Goal: Task Accomplishment & Management: Manage account settings

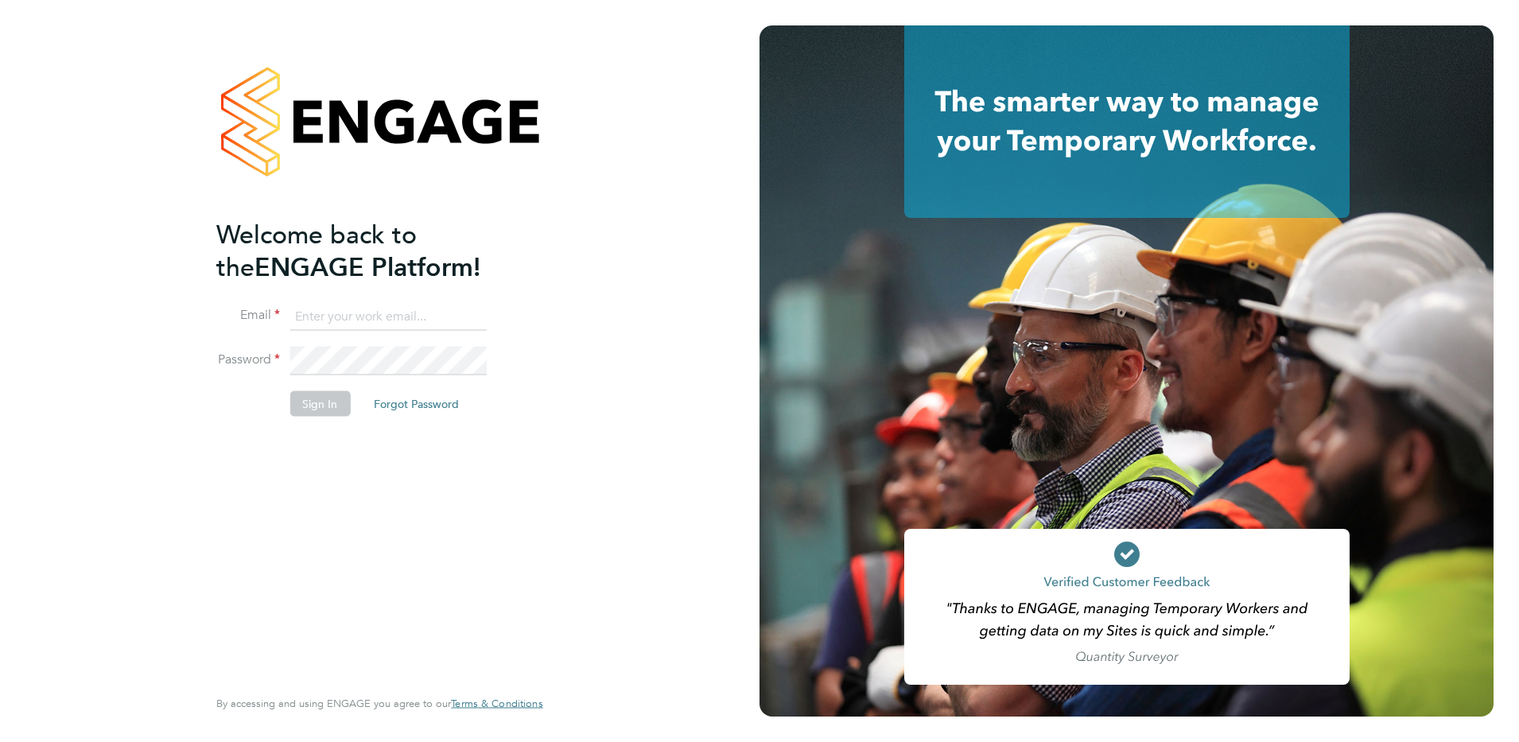
type input "leanne.rayner@setsquarerecruitment.com"
click at [302, 402] on button "Sign In" at bounding box center [319, 403] width 60 height 25
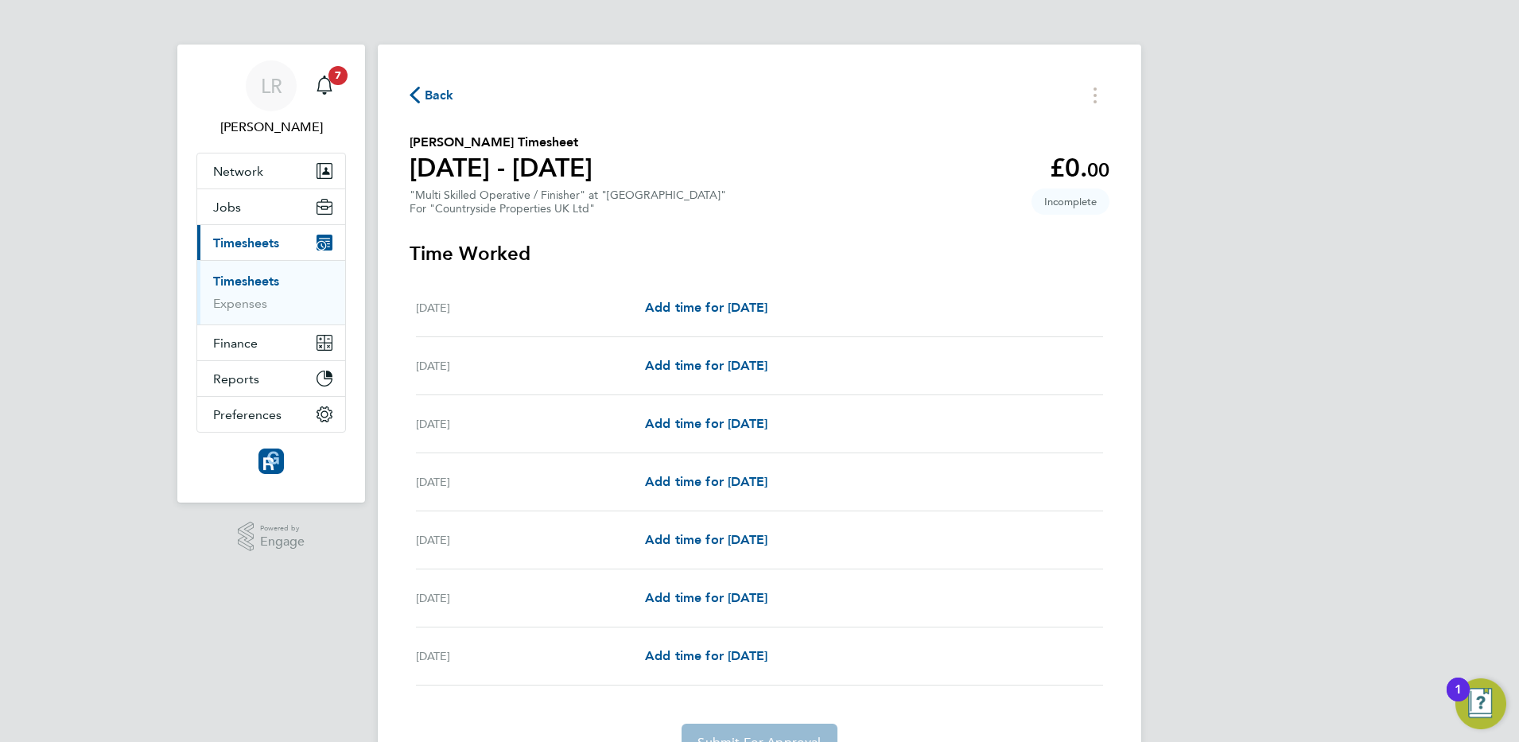
click at [436, 94] on span "Back" at bounding box center [439, 95] width 29 height 19
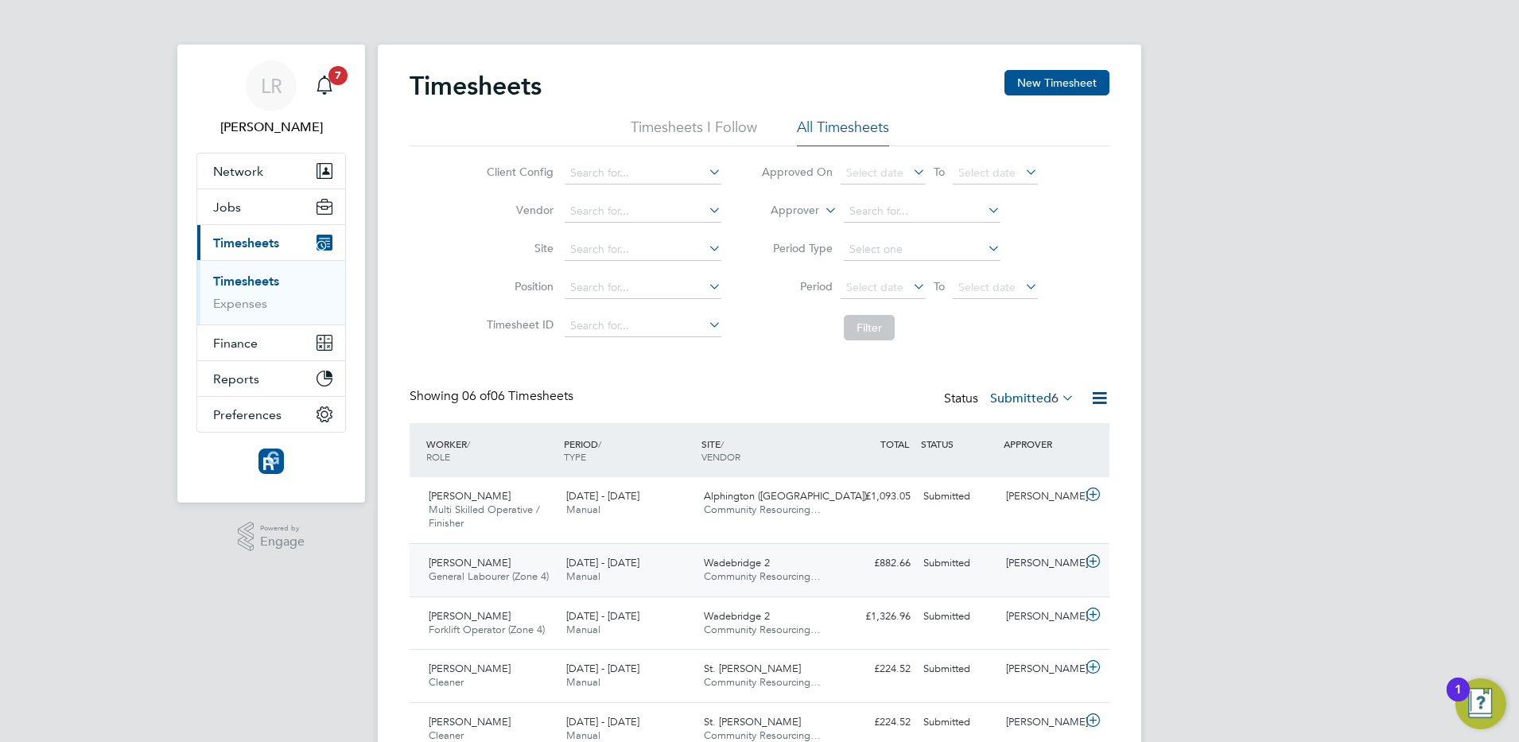
click at [1093, 560] on icon at bounding box center [1093, 561] width 20 height 13
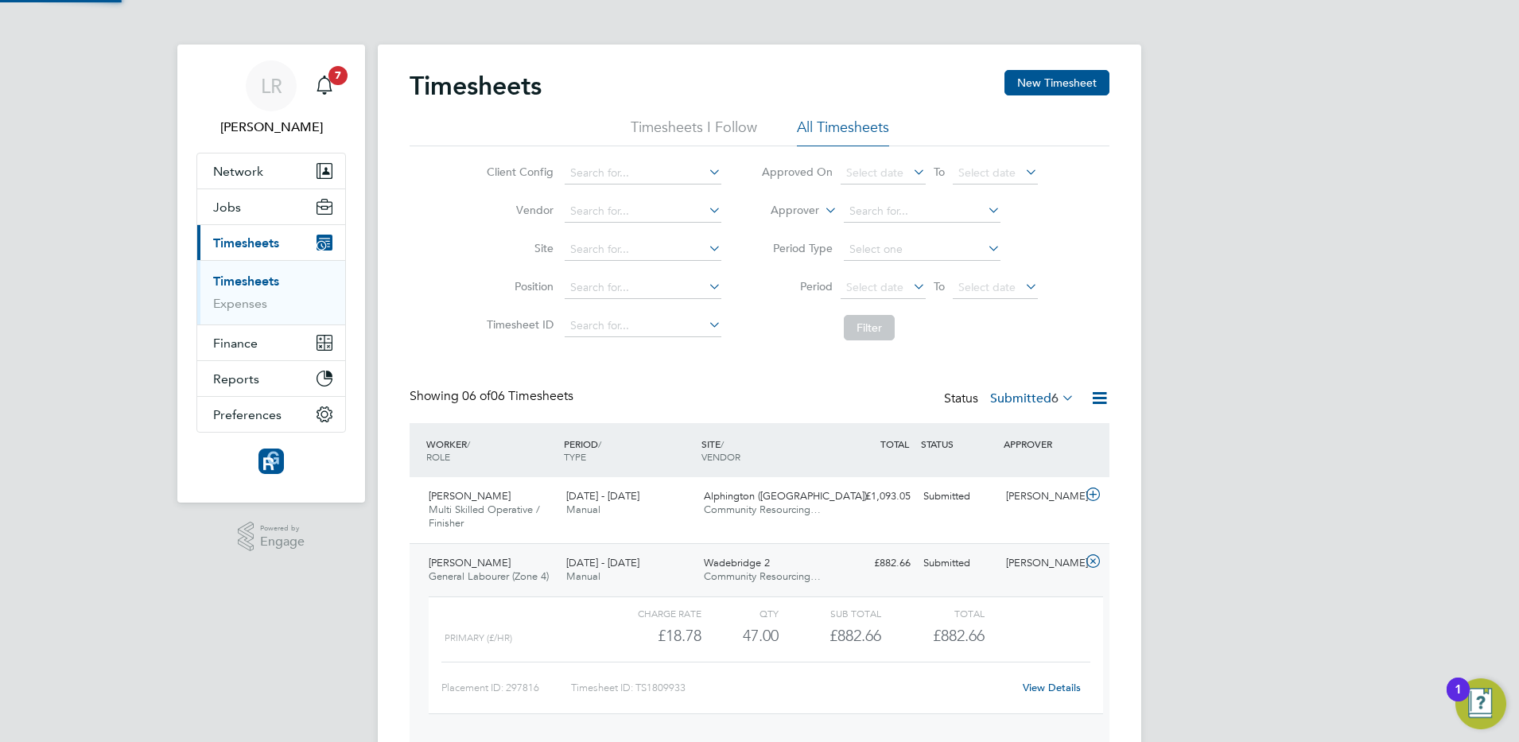
scroll to position [27, 155]
click at [1051, 688] on link "View Details" at bounding box center [1052, 688] width 58 height 14
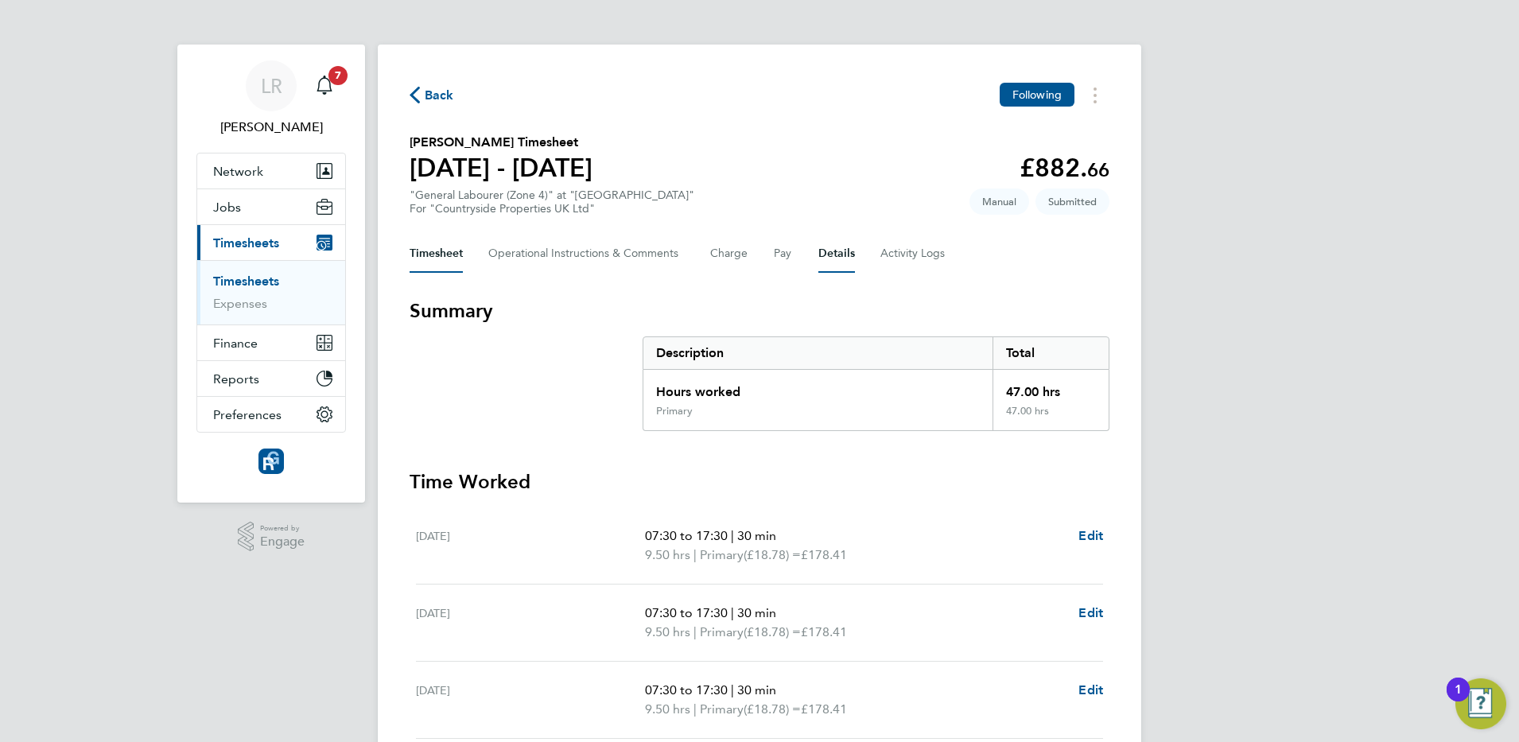
click at [840, 253] on button "Details" at bounding box center [836, 254] width 37 height 38
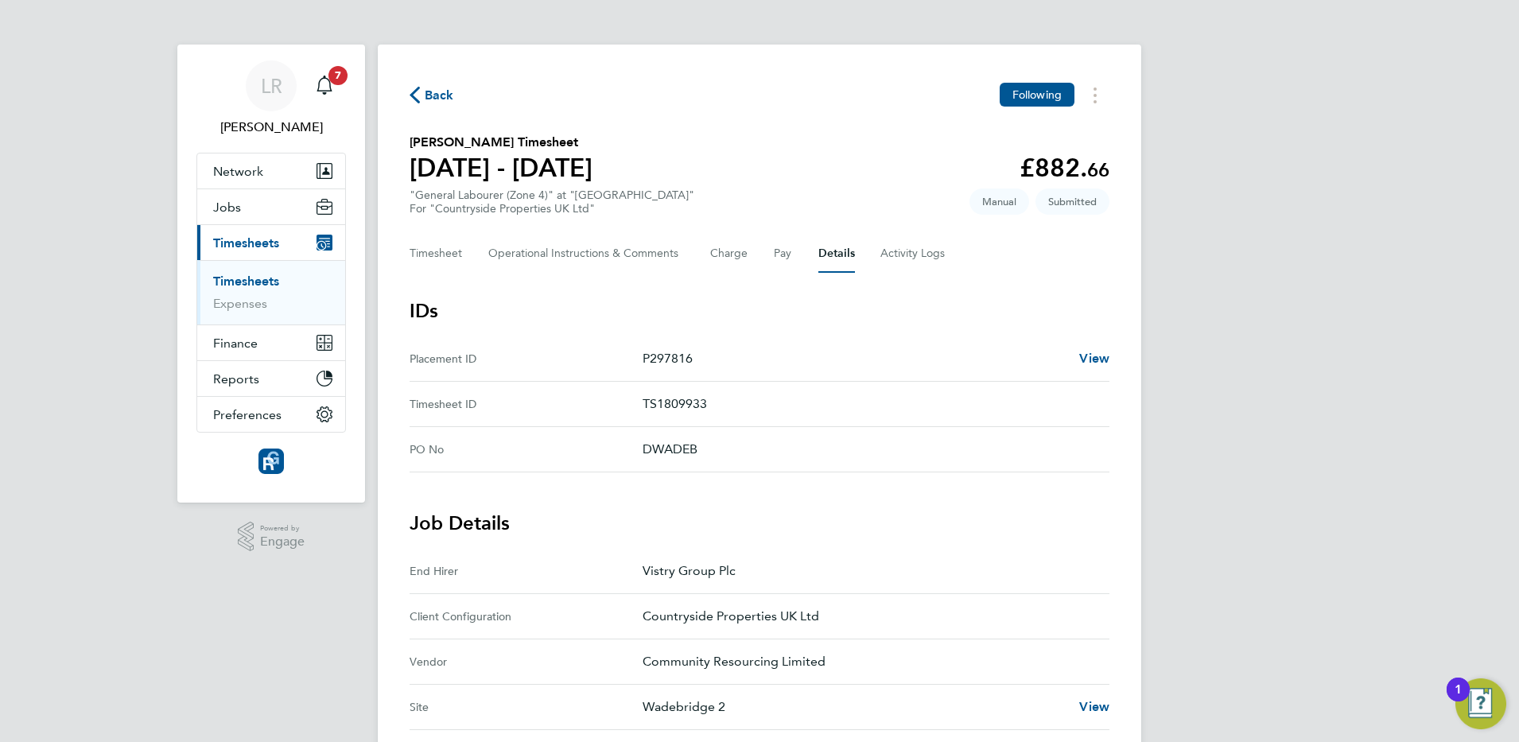
scroll to position [580, 0]
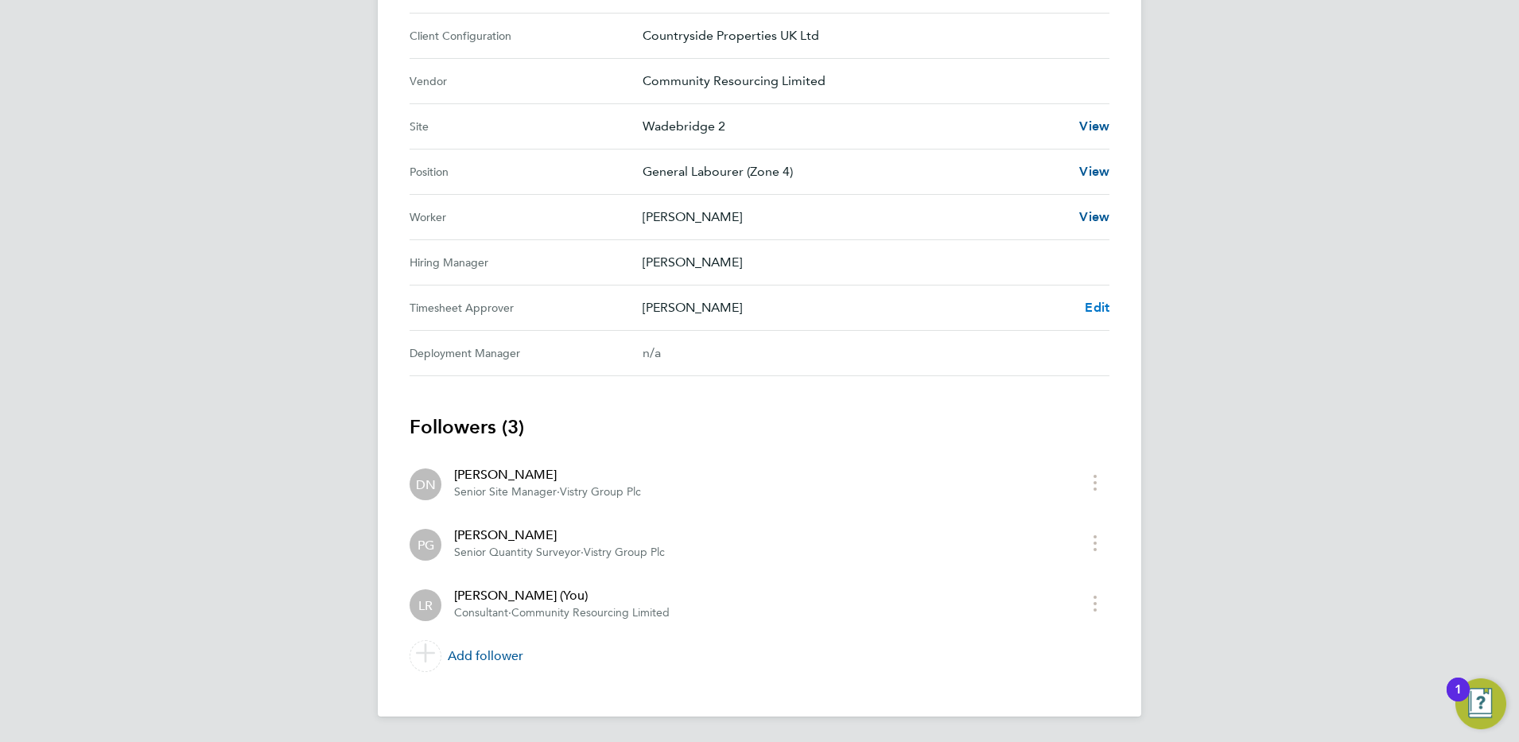
click at [1099, 309] on span "Edit" at bounding box center [1097, 307] width 25 height 15
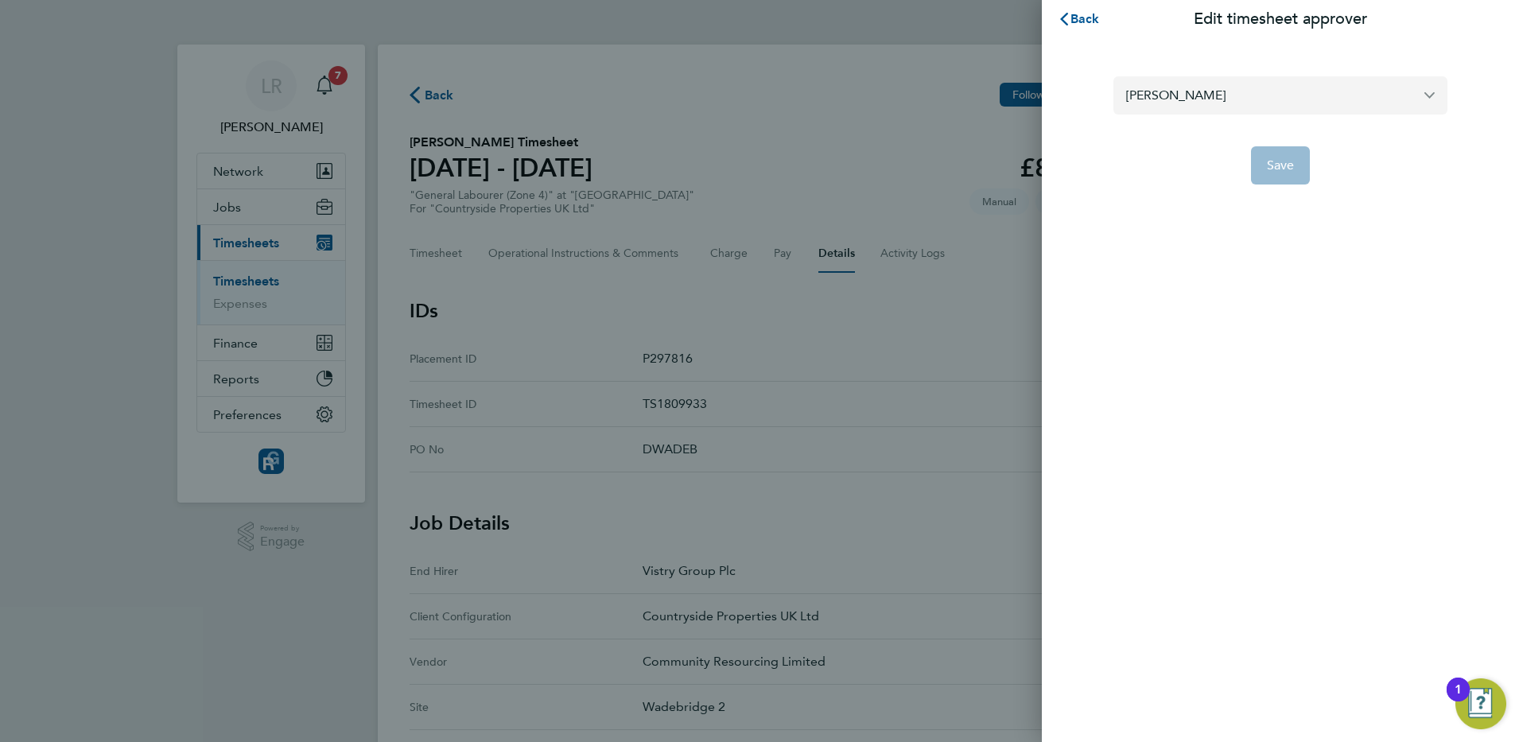
click at [1207, 103] on input "[PERSON_NAME]" at bounding box center [1280, 94] width 334 height 37
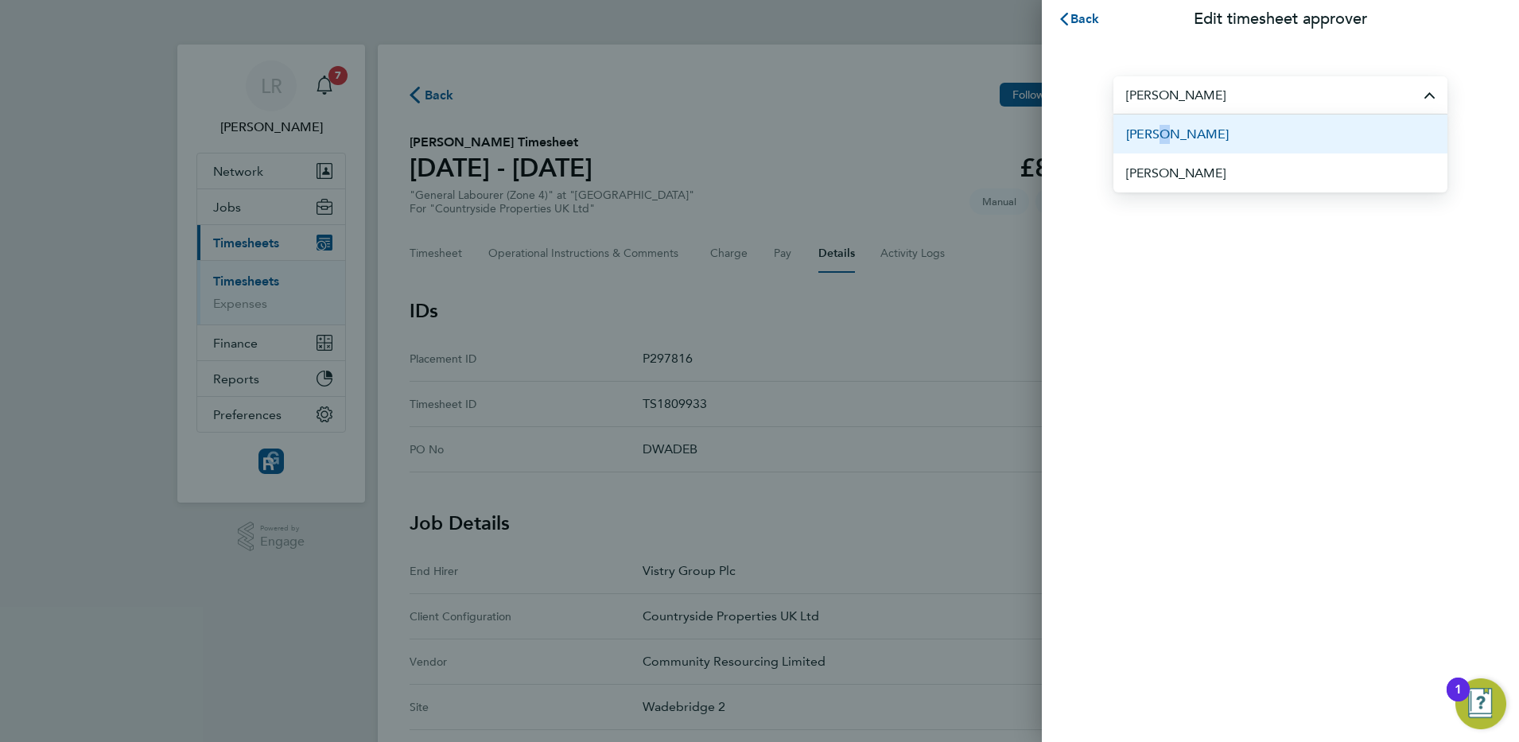
click at [1151, 132] on span "Paul Grayston" at bounding box center [1177, 134] width 103 height 19
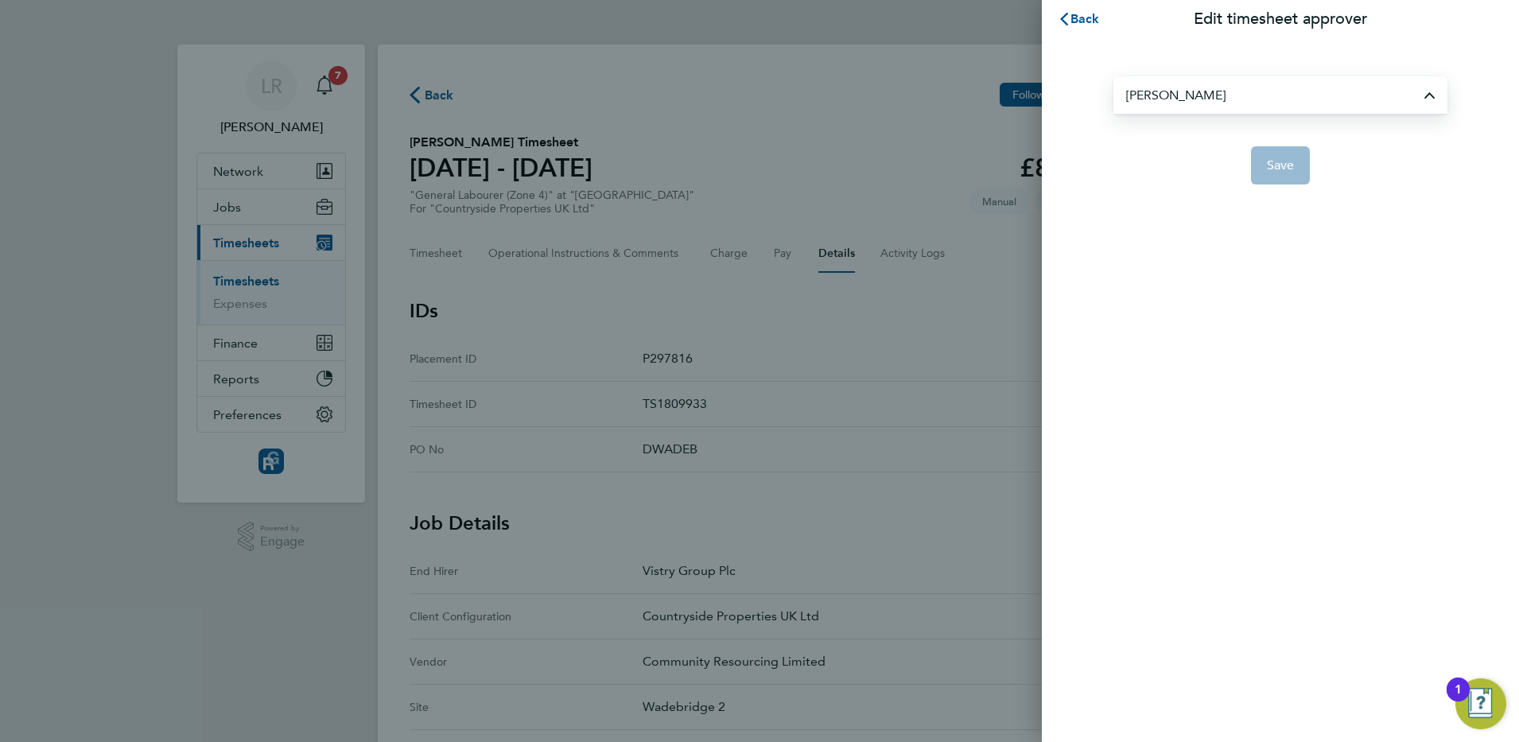
type input "Paul Grayston"
click at [1272, 168] on span "Save" at bounding box center [1281, 165] width 28 height 16
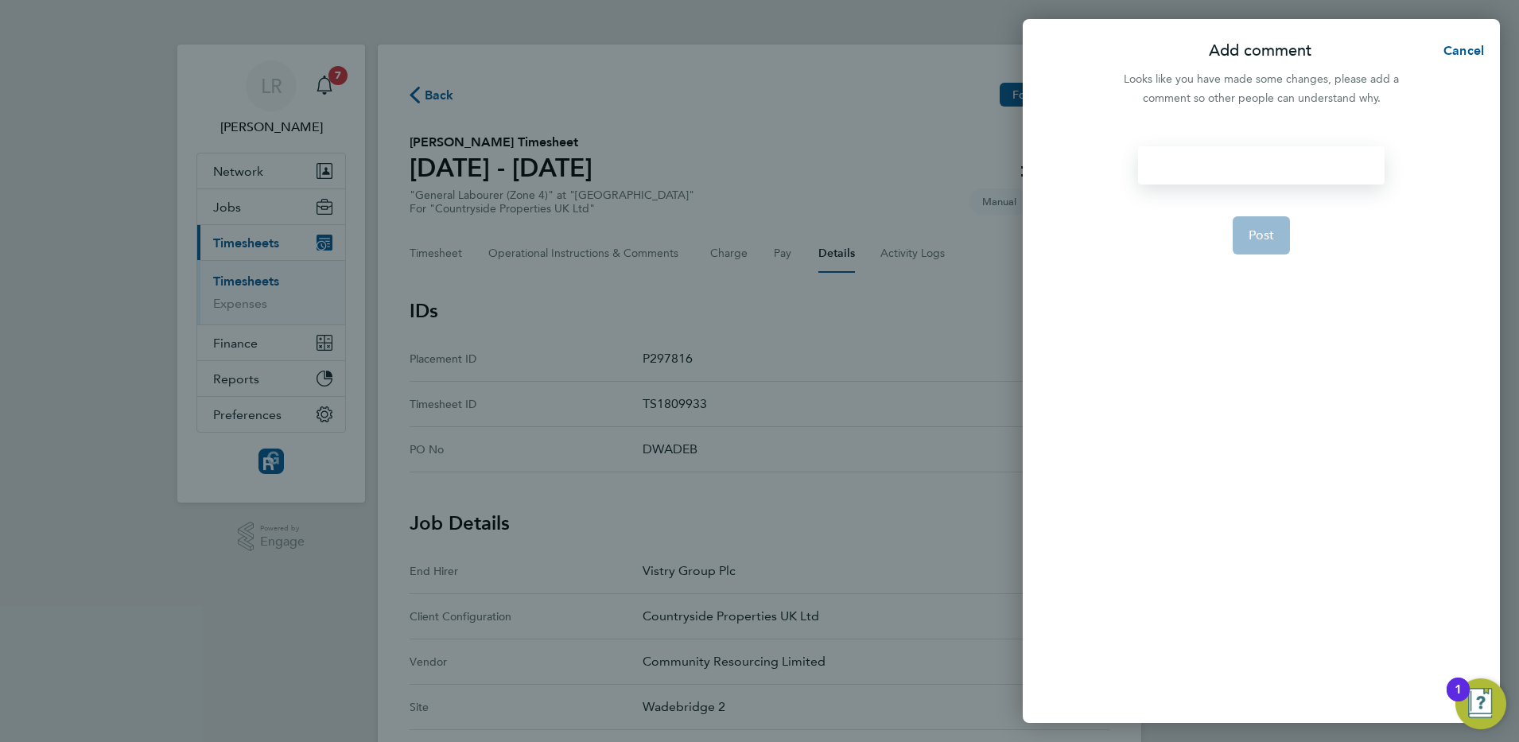
click at [1230, 157] on div at bounding box center [1261, 165] width 246 height 38
click at [1201, 157] on div at bounding box center [1261, 165] width 246 height 38
click at [1263, 241] on span "Post" at bounding box center [1261, 235] width 26 height 16
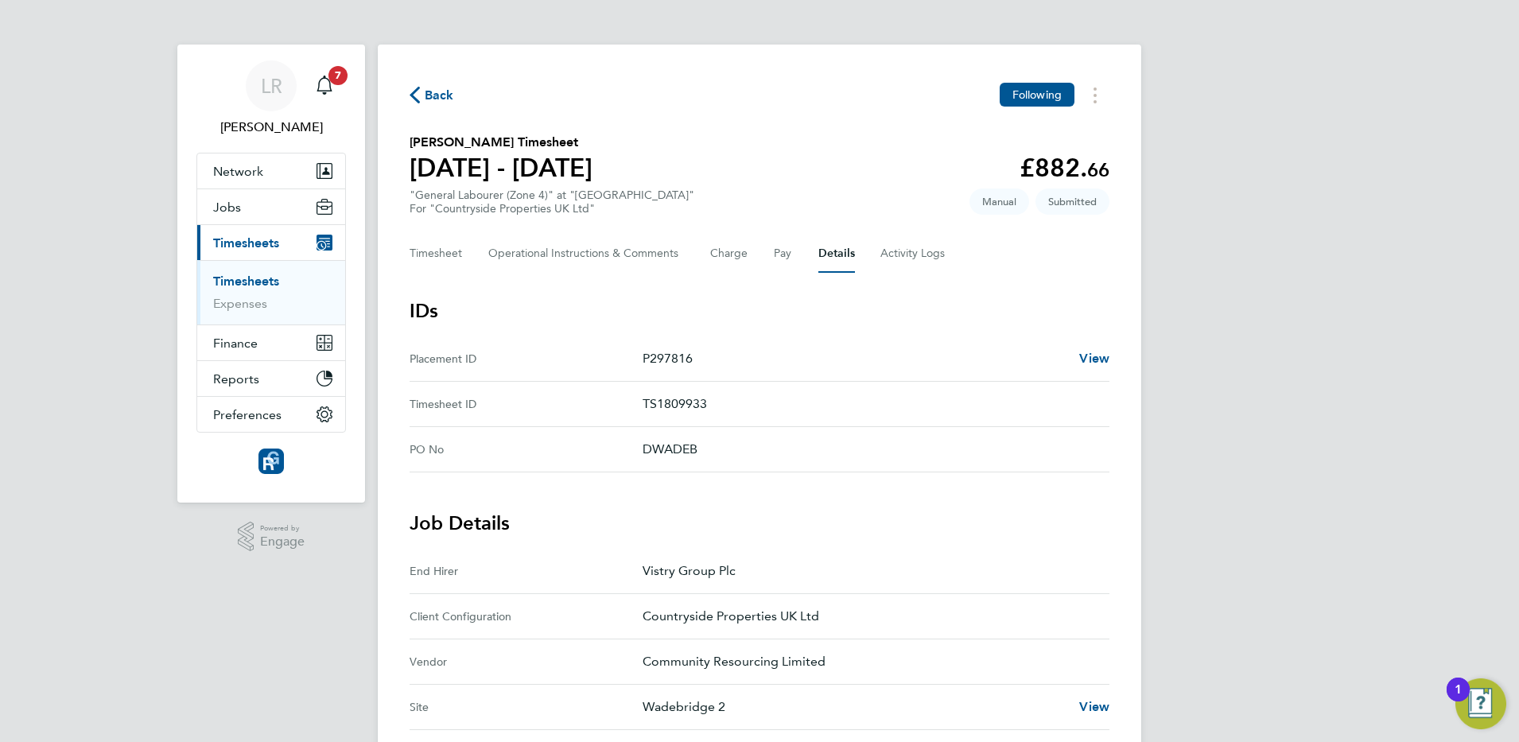
click at [438, 102] on span "Back" at bounding box center [439, 95] width 29 height 19
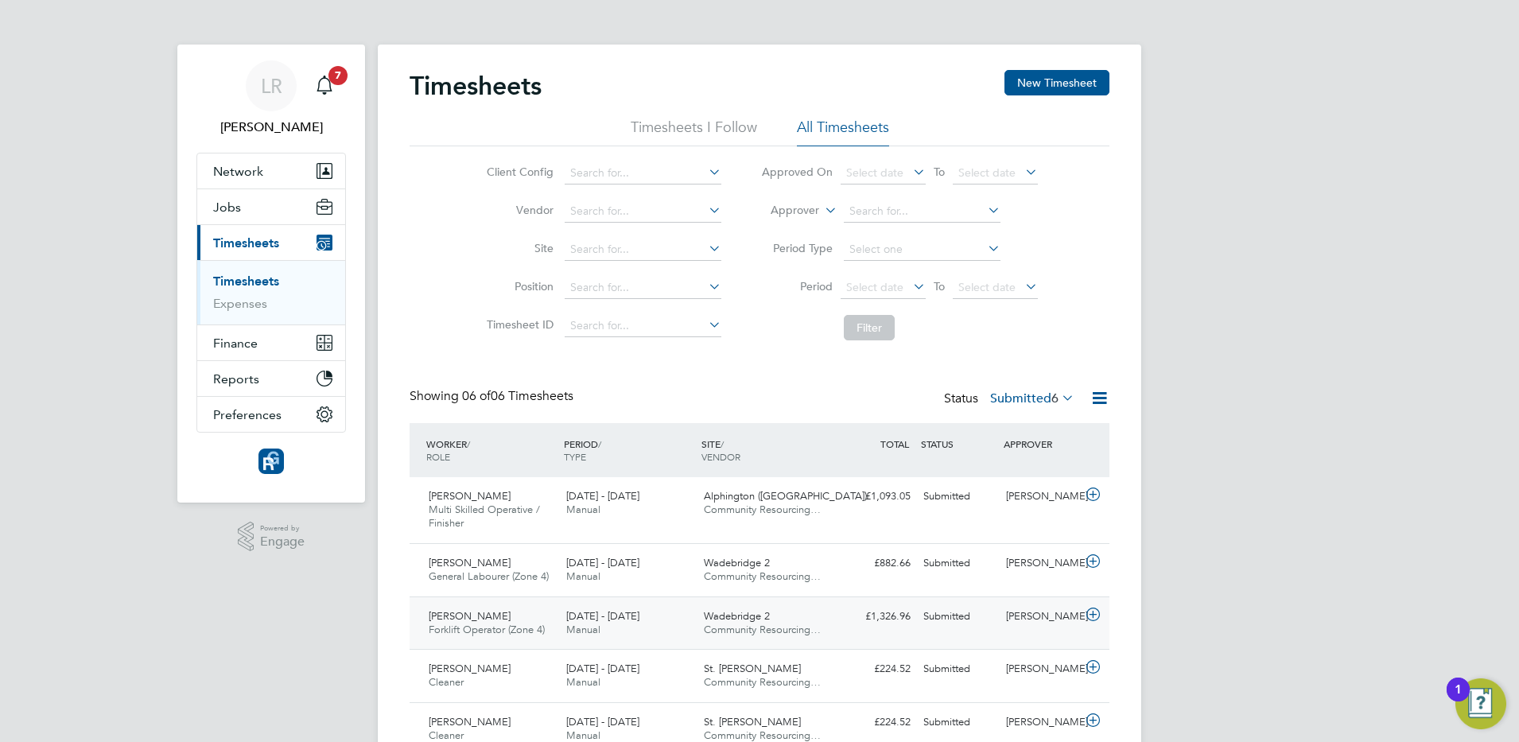
click at [1091, 616] on icon at bounding box center [1093, 614] width 20 height 13
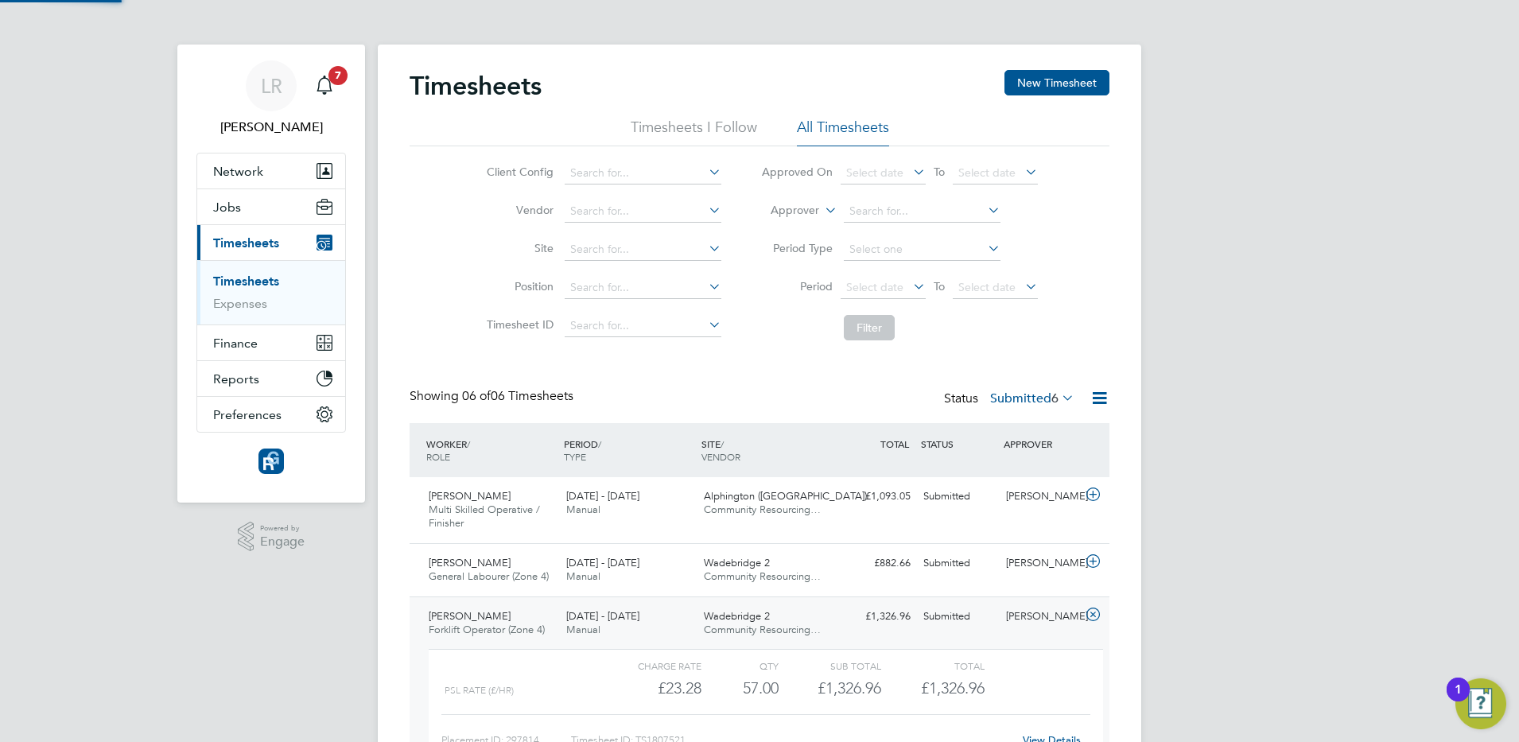
scroll to position [27, 155]
click at [957, 728] on div "Timesheet ID: TS1807521" at bounding box center [791, 740] width 441 height 25
click at [1051, 738] on link "View Details" at bounding box center [1052, 740] width 58 height 14
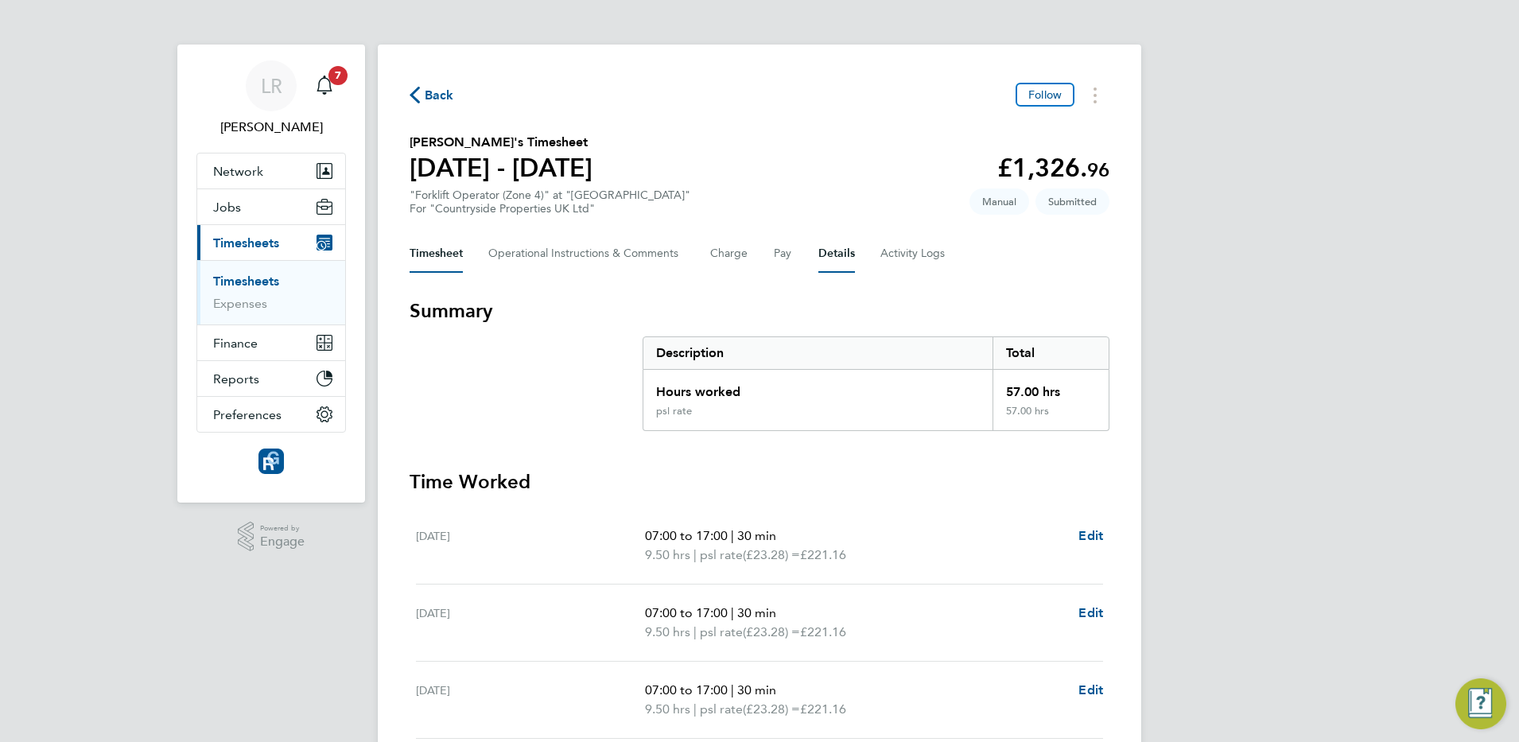
click at [835, 255] on button "Details" at bounding box center [836, 254] width 37 height 38
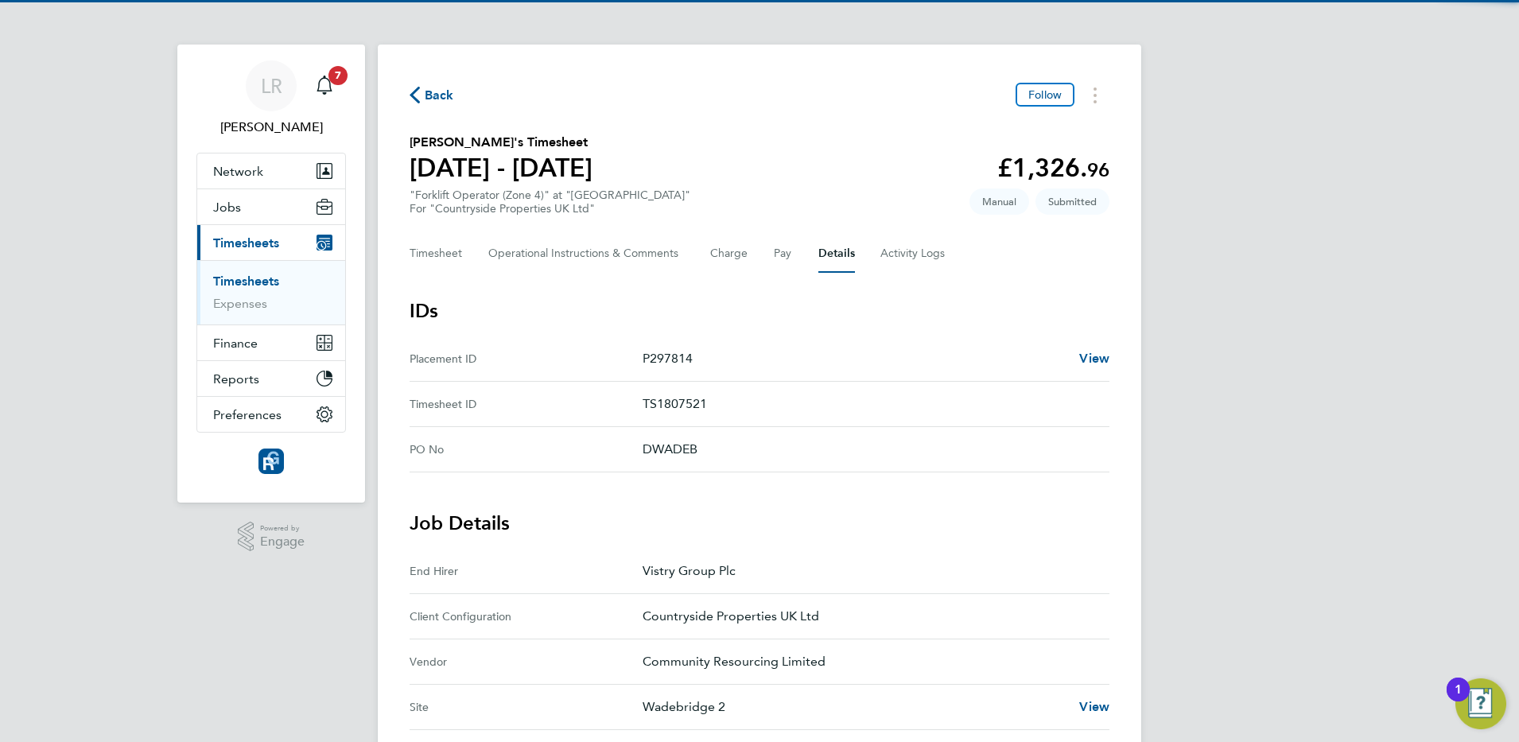
scroll to position [520, 0]
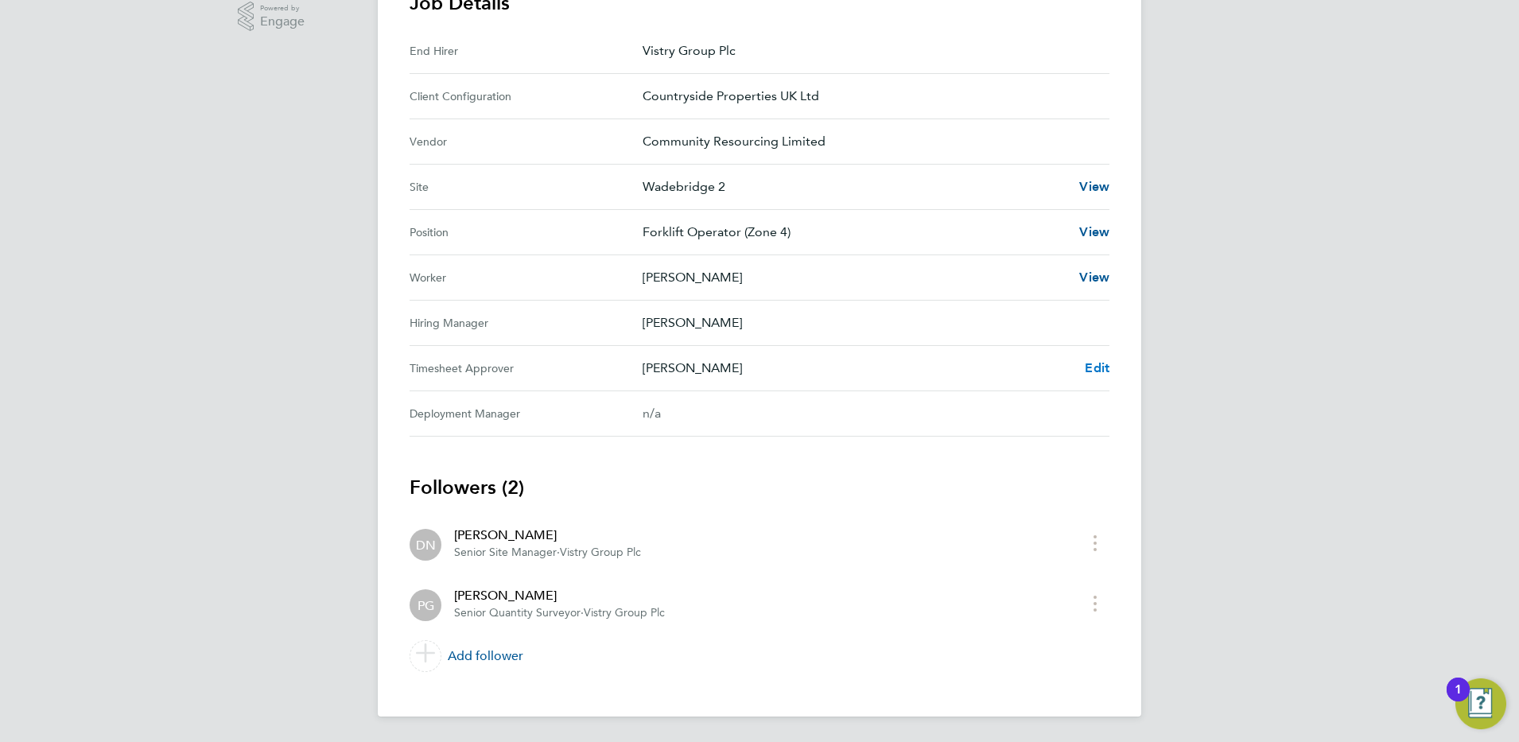
click at [1097, 371] on span "Edit" at bounding box center [1097, 367] width 25 height 15
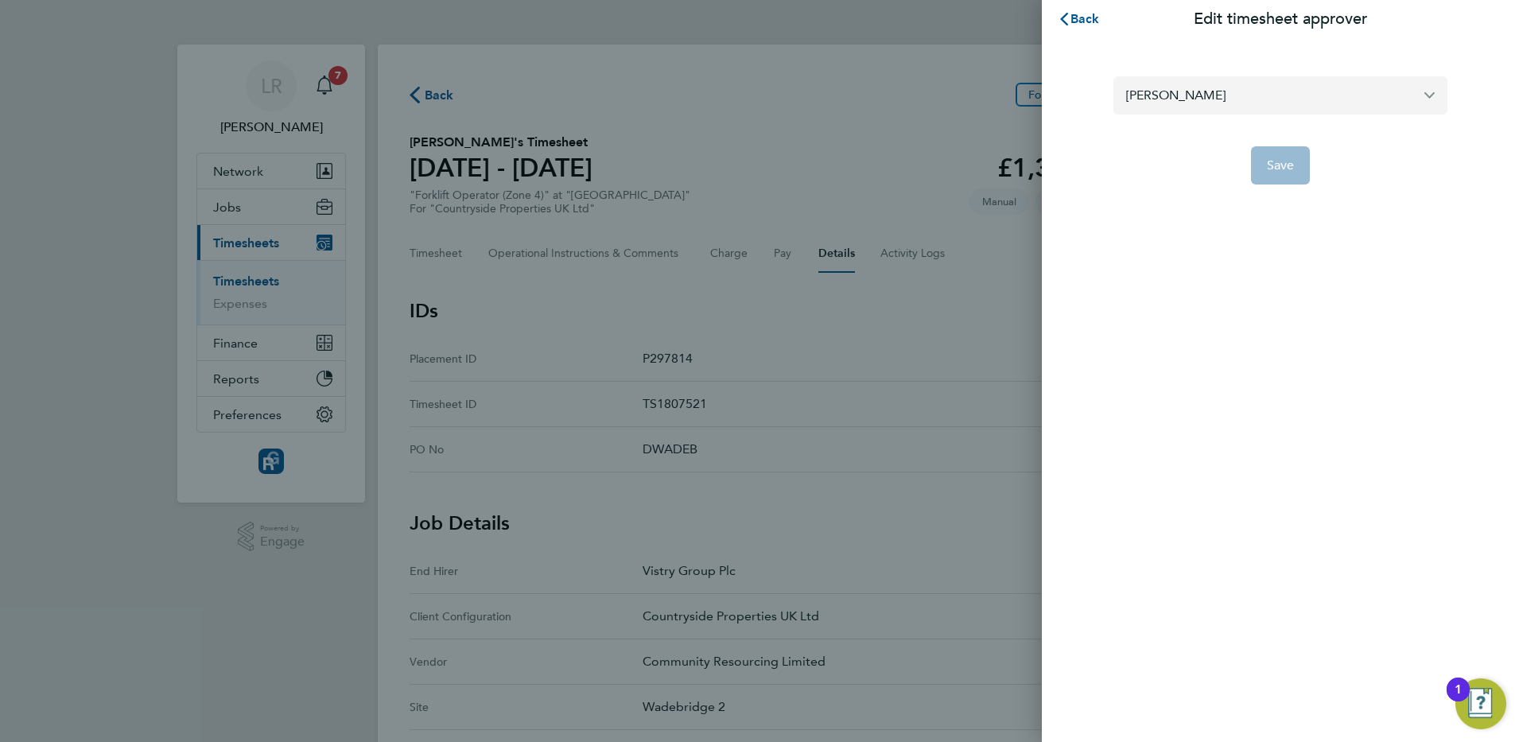
click at [1217, 104] on input "[PERSON_NAME]" at bounding box center [1280, 94] width 334 height 37
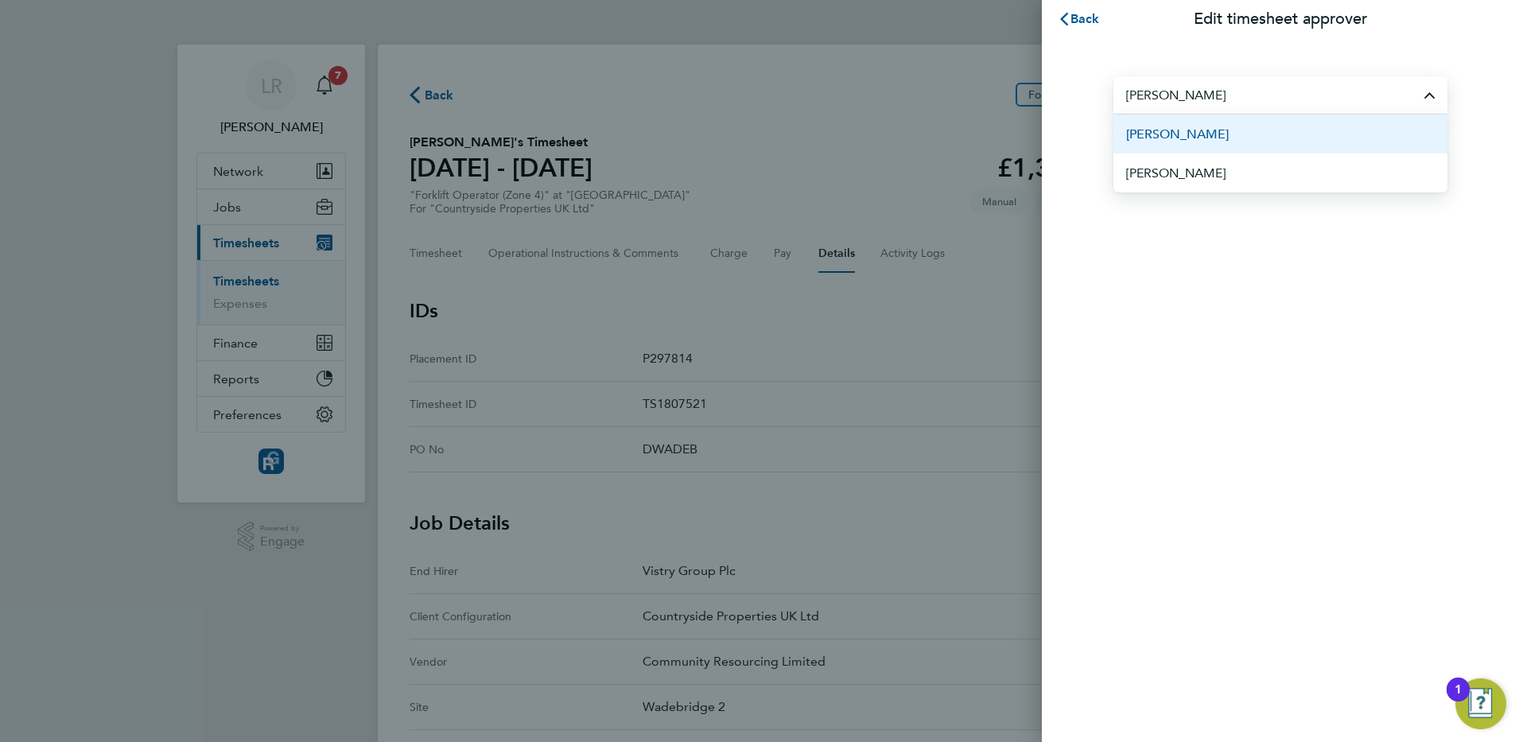
click at [1189, 132] on span "Paul Grayston" at bounding box center [1177, 134] width 103 height 19
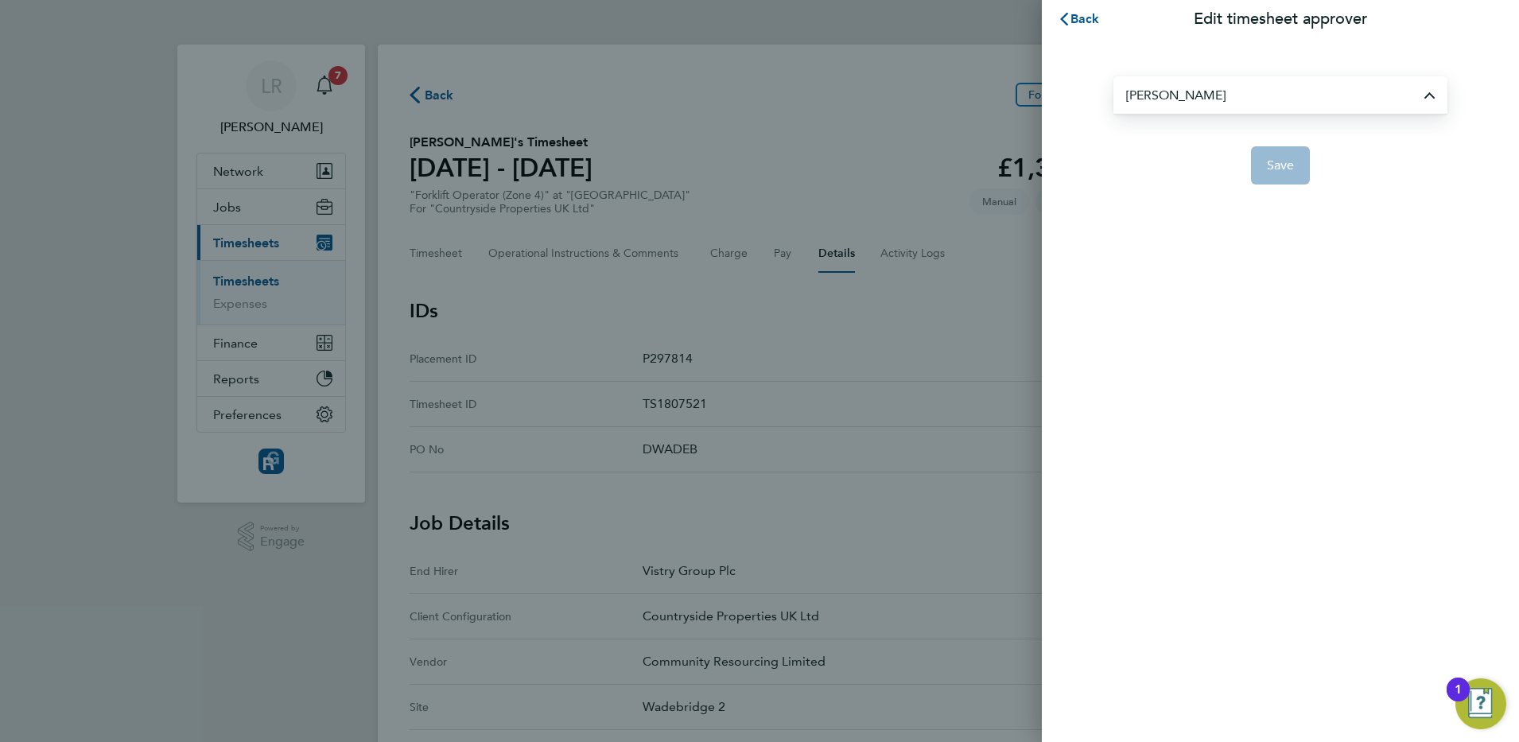
type input "Paul Grayston"
click at [1288, 162] on span "Save" at bounding box center [1281, 165] width 28 height 16
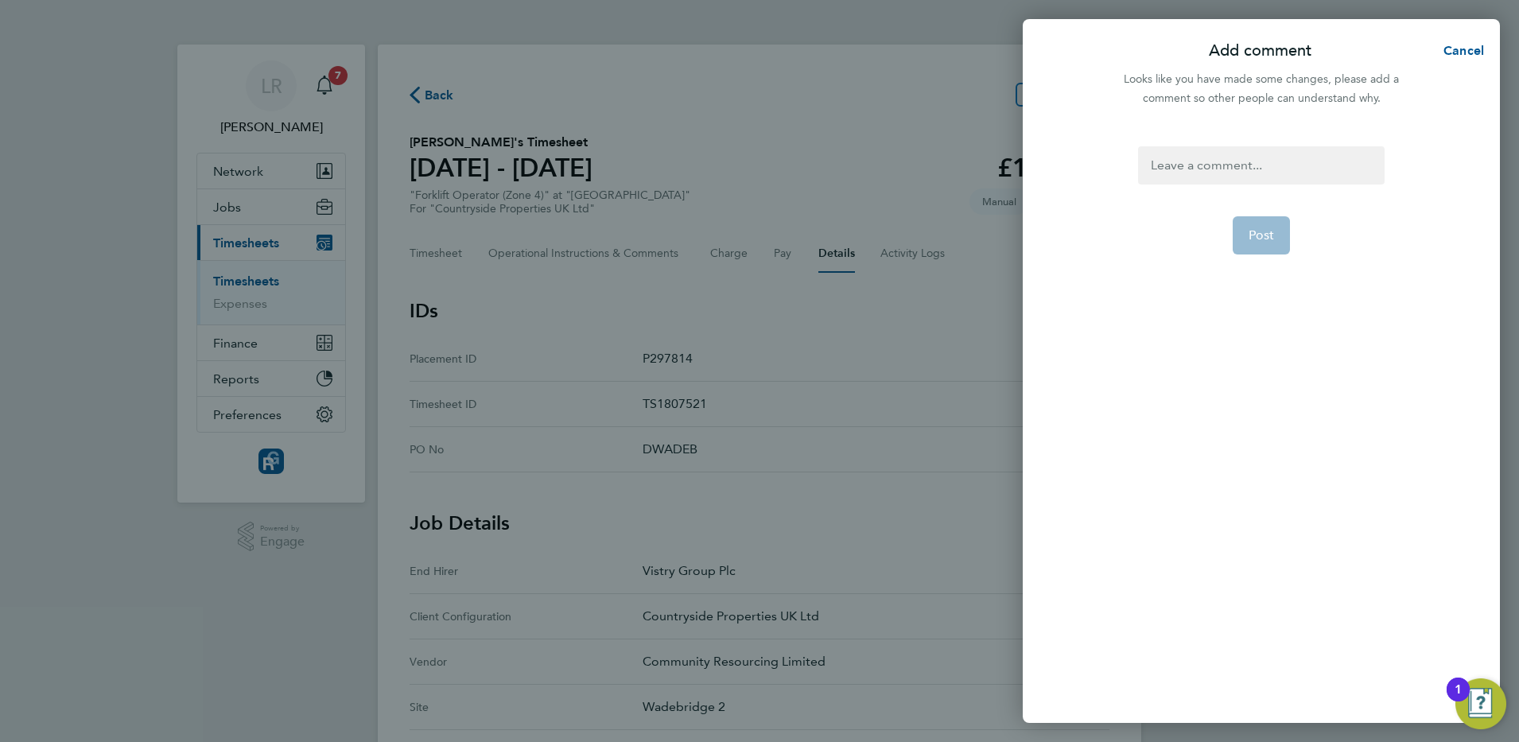
drag, startPoint x: 1255, startPoint y: 165, endPoint x: 1253, endPoint y: 156, distance: 9.7
click at [1254, 165] on div at bounding box center [1261, 165] width 246 height 38
click at [1175, 156] on div at bounding box center [1261, 165] width 246 height 38
click at [1252, 234] on span "Post" at bounding box center [1261, 235] width 26 height 16
